Goal: Check status

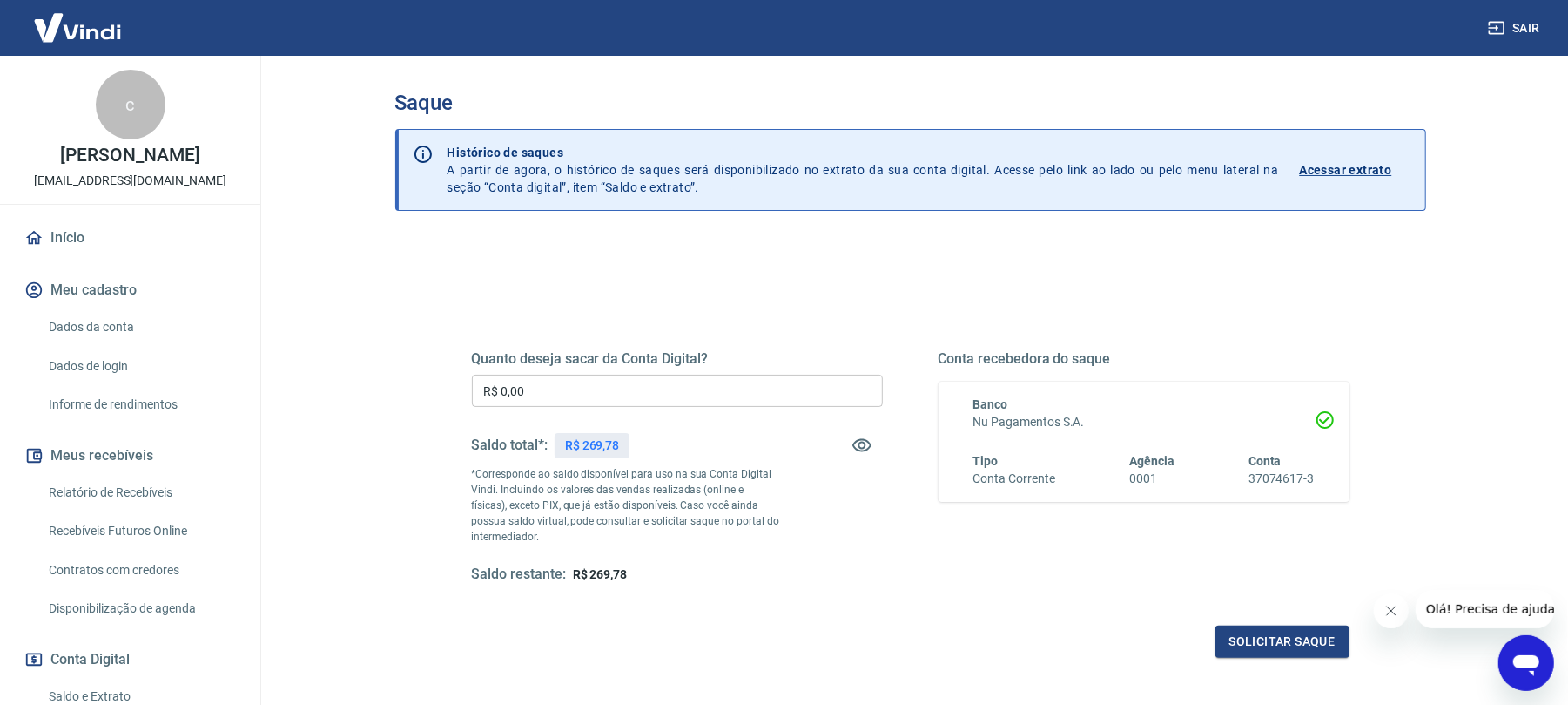
click at [1339, 167] on p "Acessar extrato" at bounding box center [1346, 170] width 92 height 18
